Goal: Task Accomplishment & Management: Manage account settings

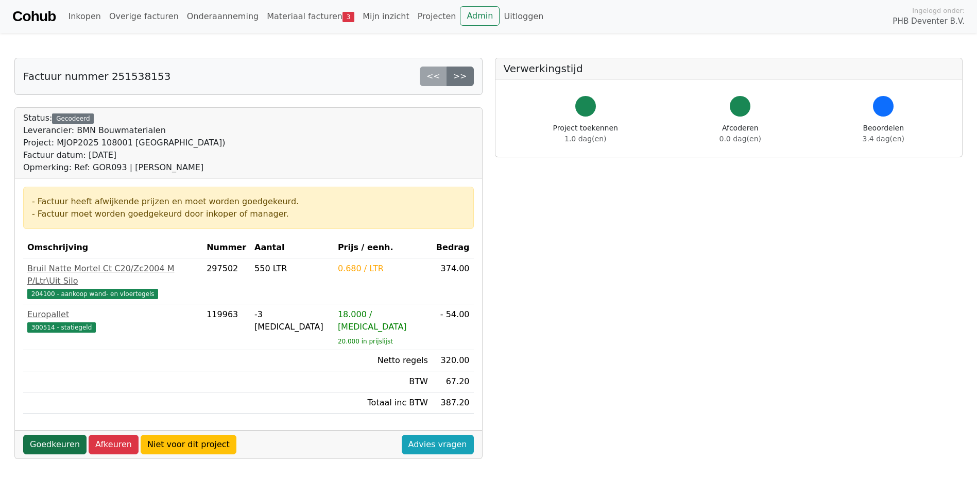
click at [72, 434] on link "Goedkeuren" at bounding box center [54, 444] width 63 height 20
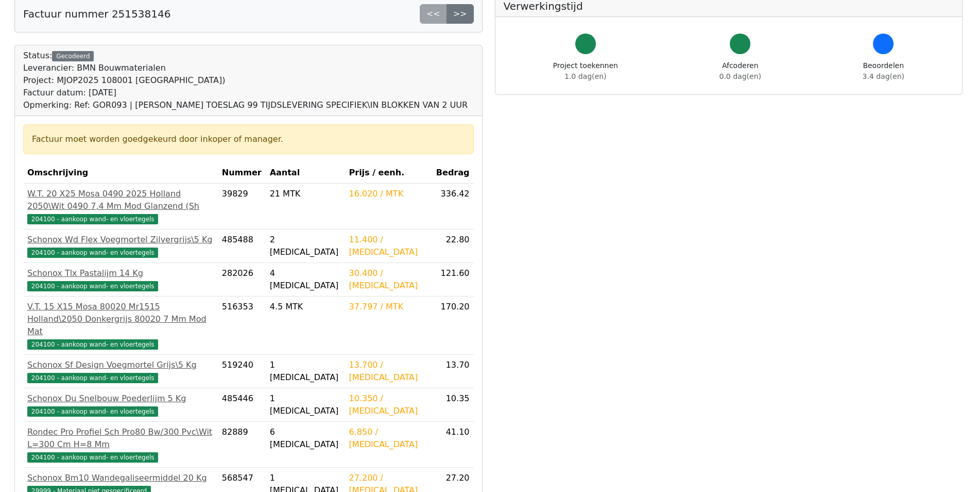
scroll to position [206, 0]
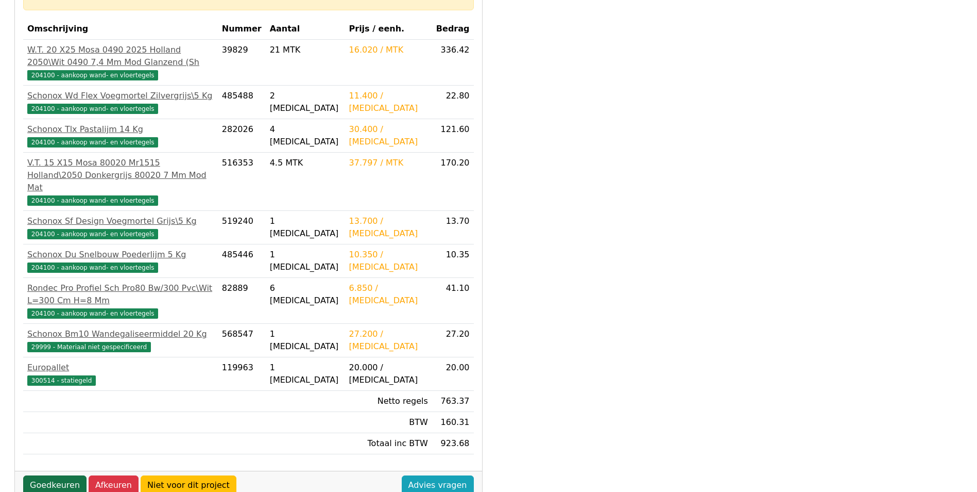
click at [50, 475] on link "Goedkeuren" at bounding box center [54, 485] width 63 height 20
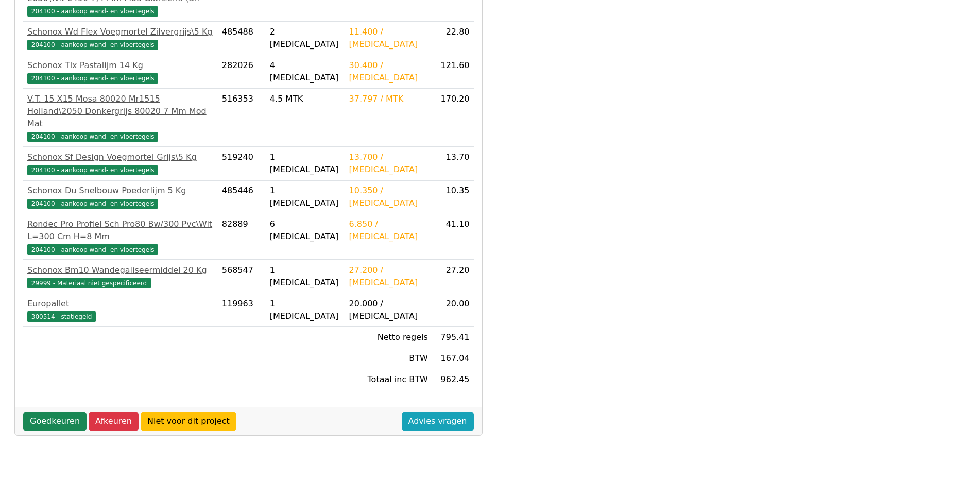
scroll to position [273, 0]
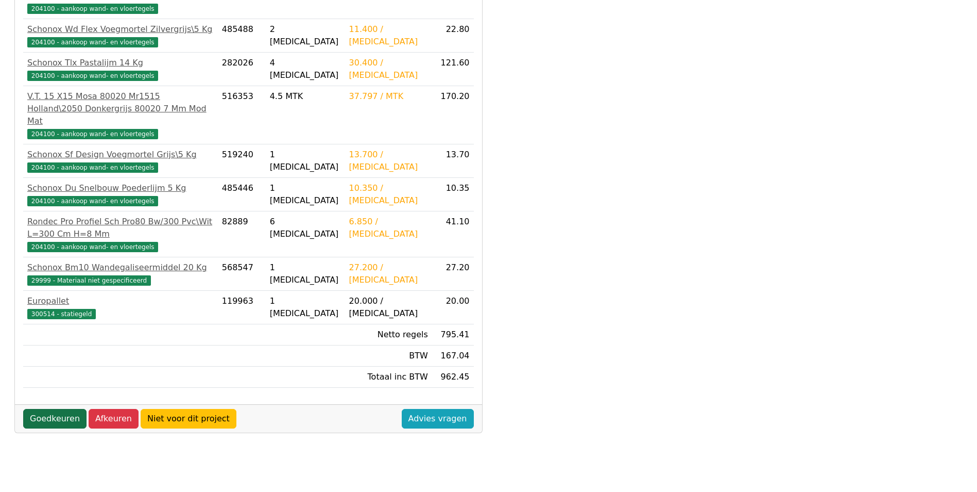
click at [62, 409] on link "Goedkeuren" at bounding box center [54, 419] width 63 height 20
